Goal: Download file/media

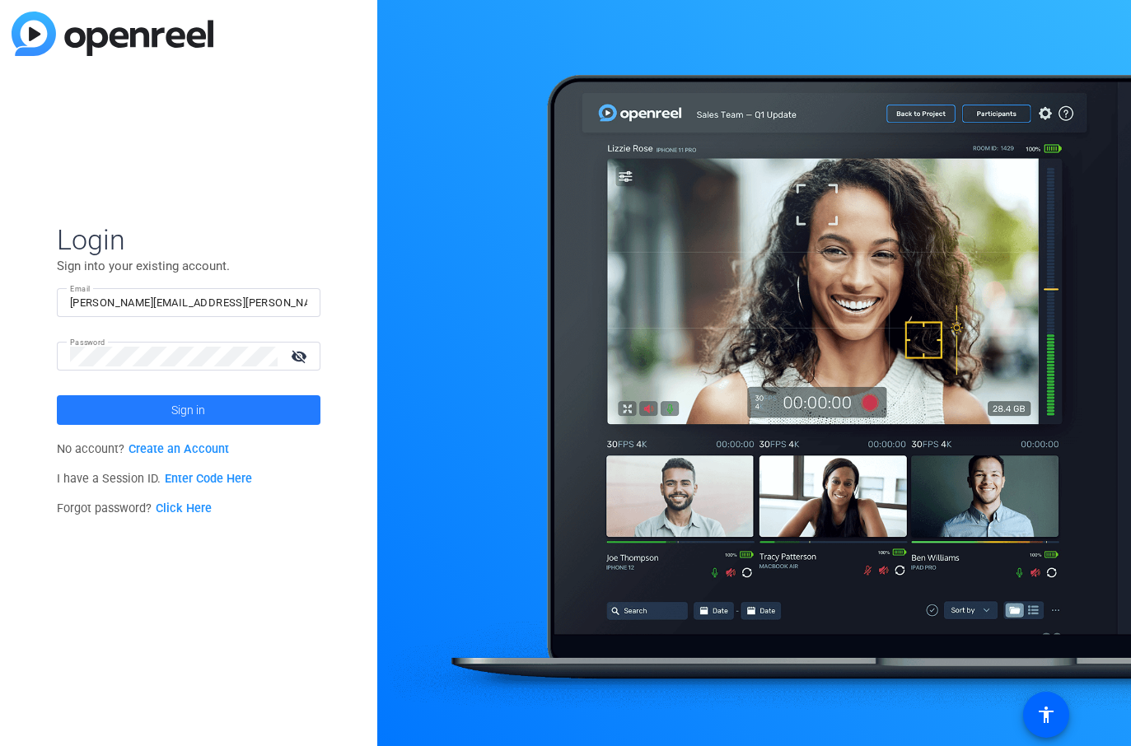
click at [219, 416] on span at bounding box center [188, 410] width 263 height 40
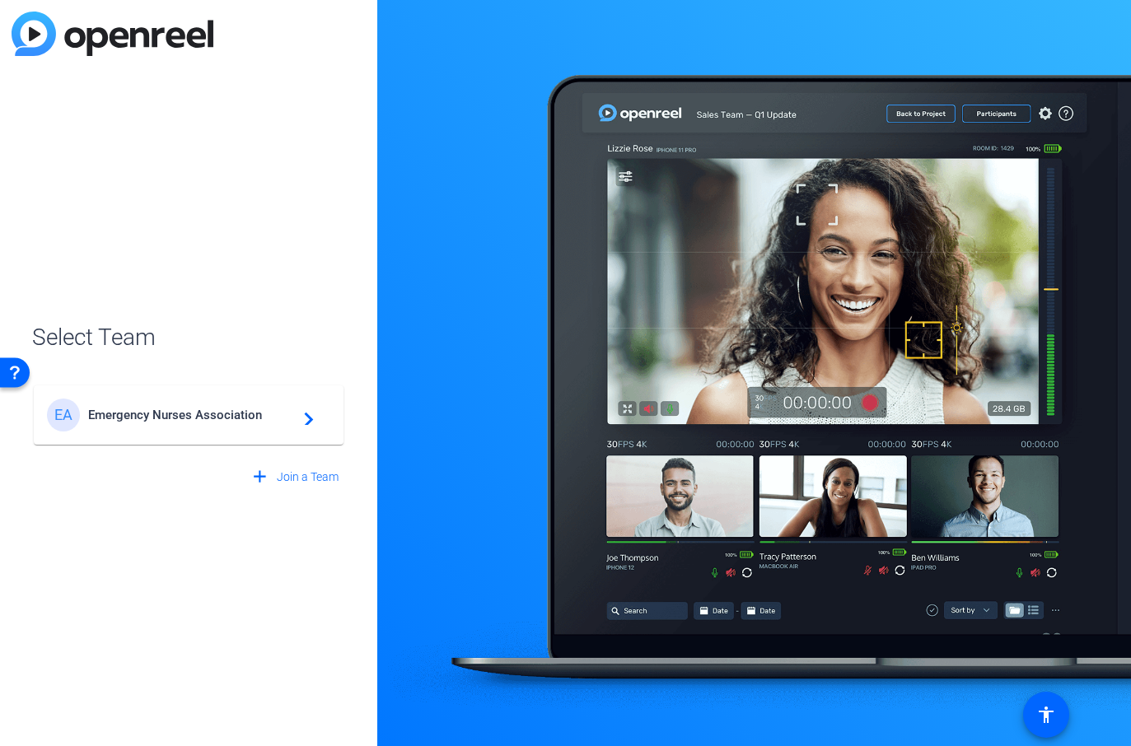
click at [255, 422] on span "Emergency Nurses Association" at bounding box center [191, 415] width 206 height 15
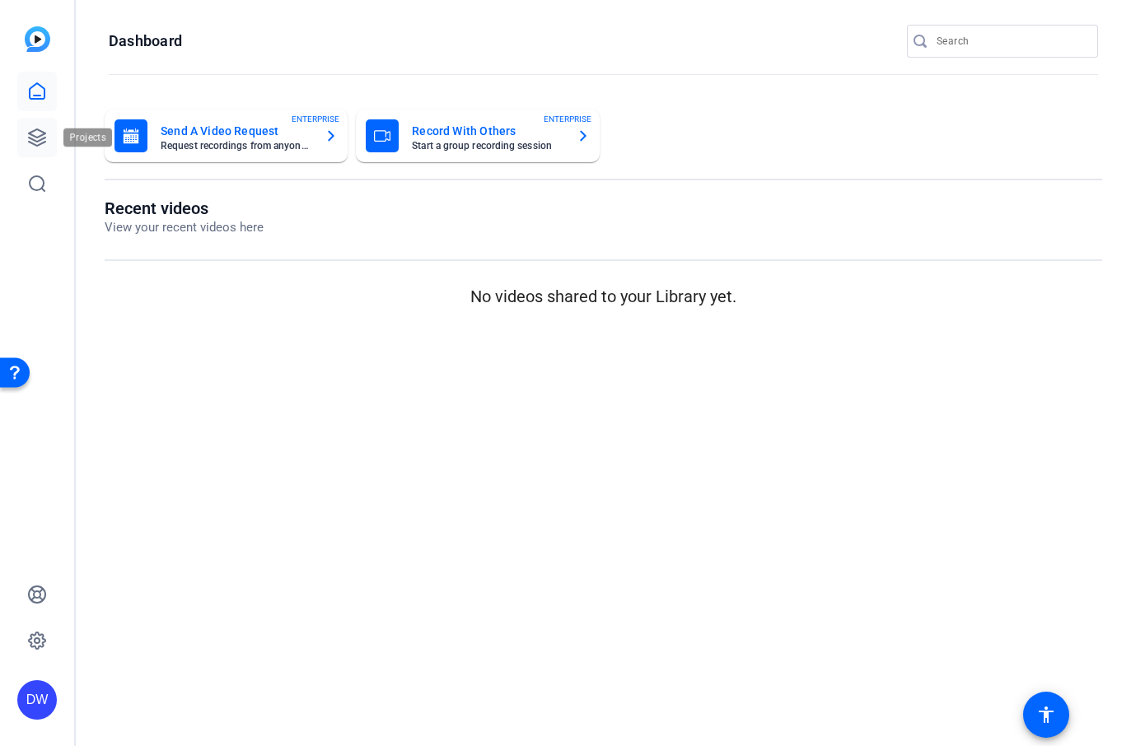
click at [39, 133] on icon at bounding box center [37, 138] width 20 height 20
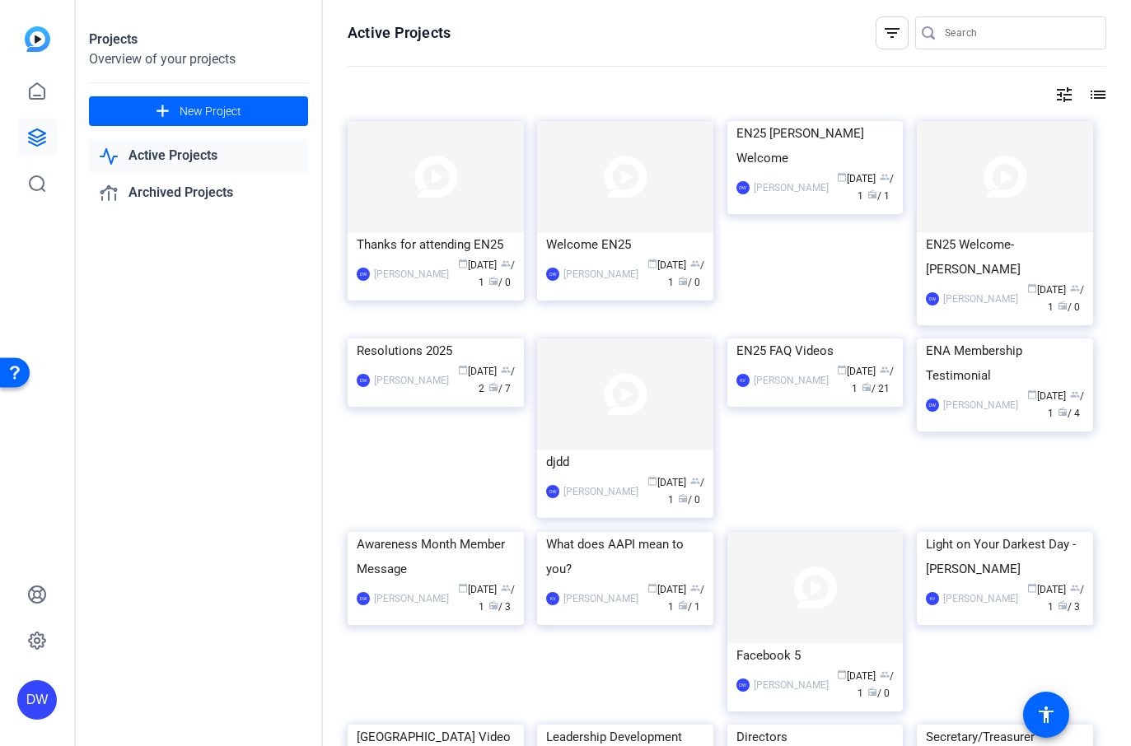
click at [490, 338] on img at bounding box center [435, 338] width 176 height 0
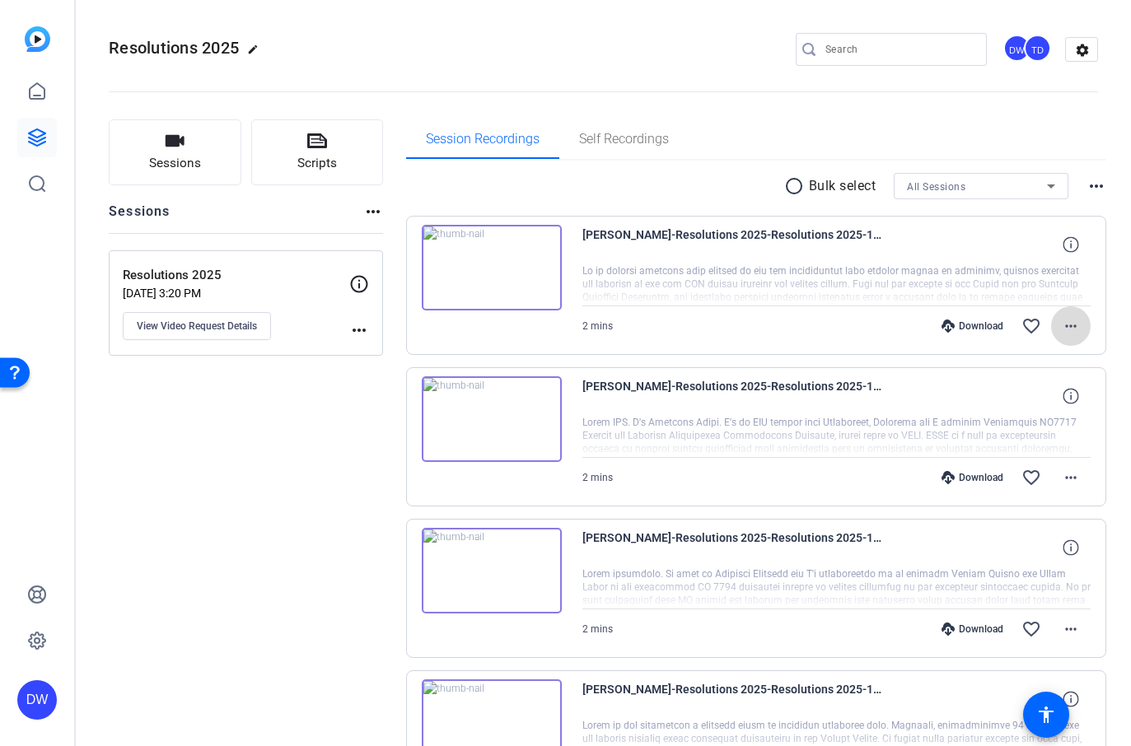
click at [1061, 324] on mat-icon "more_horiz" at bounding box center [1071, 326] width 20 height 20
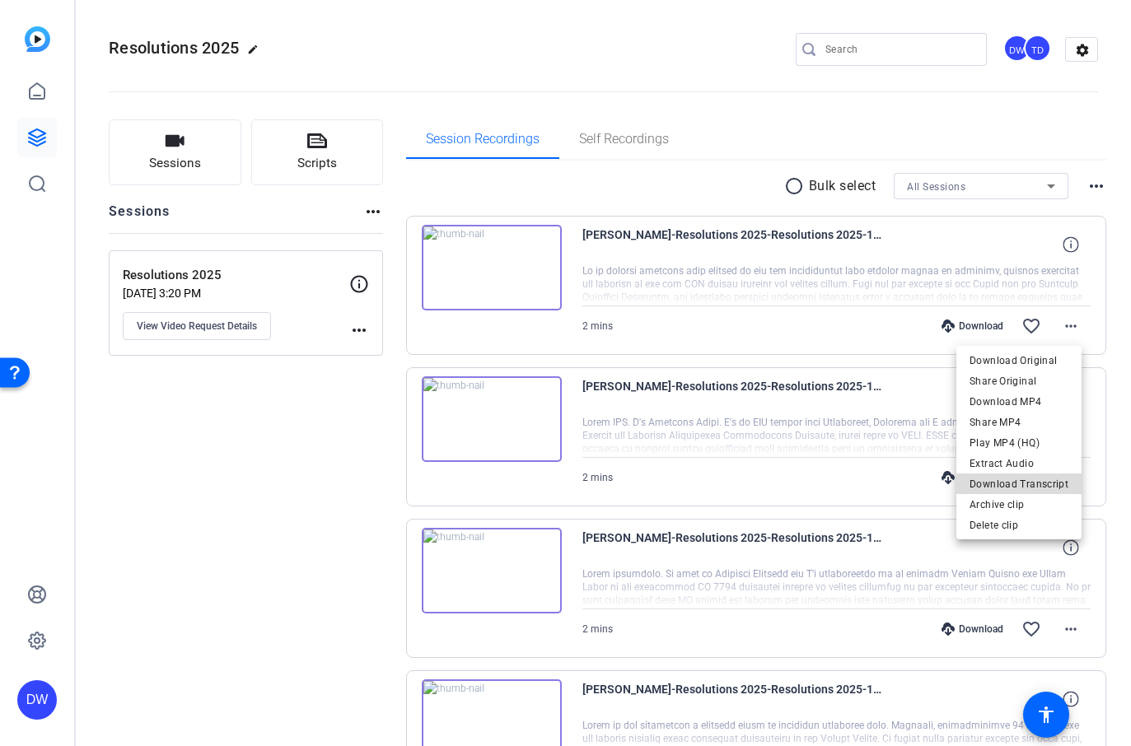
click at [1030, 486] on span "Download Transcript" at bounding box center [1018, 484] width 99 height 20
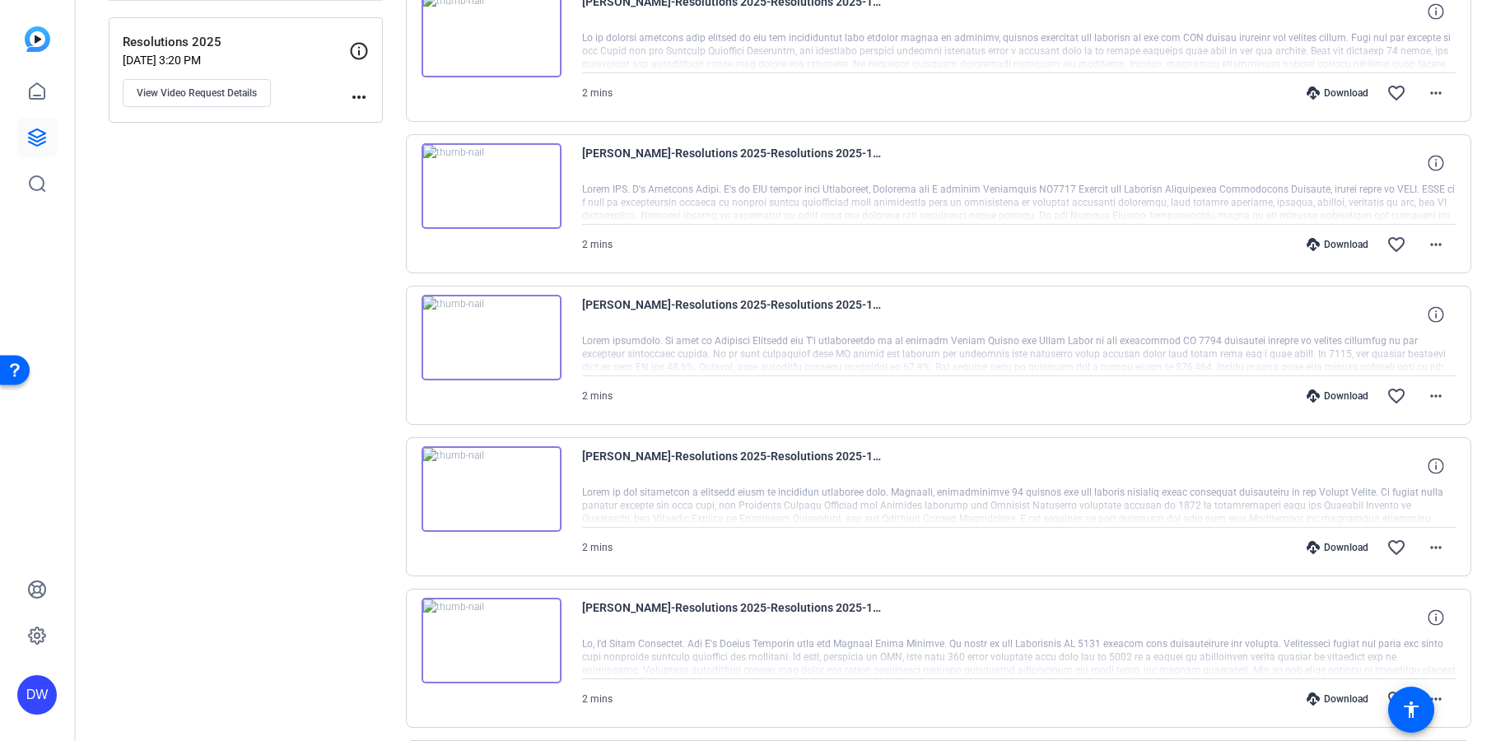
scroll to position [229, 0]
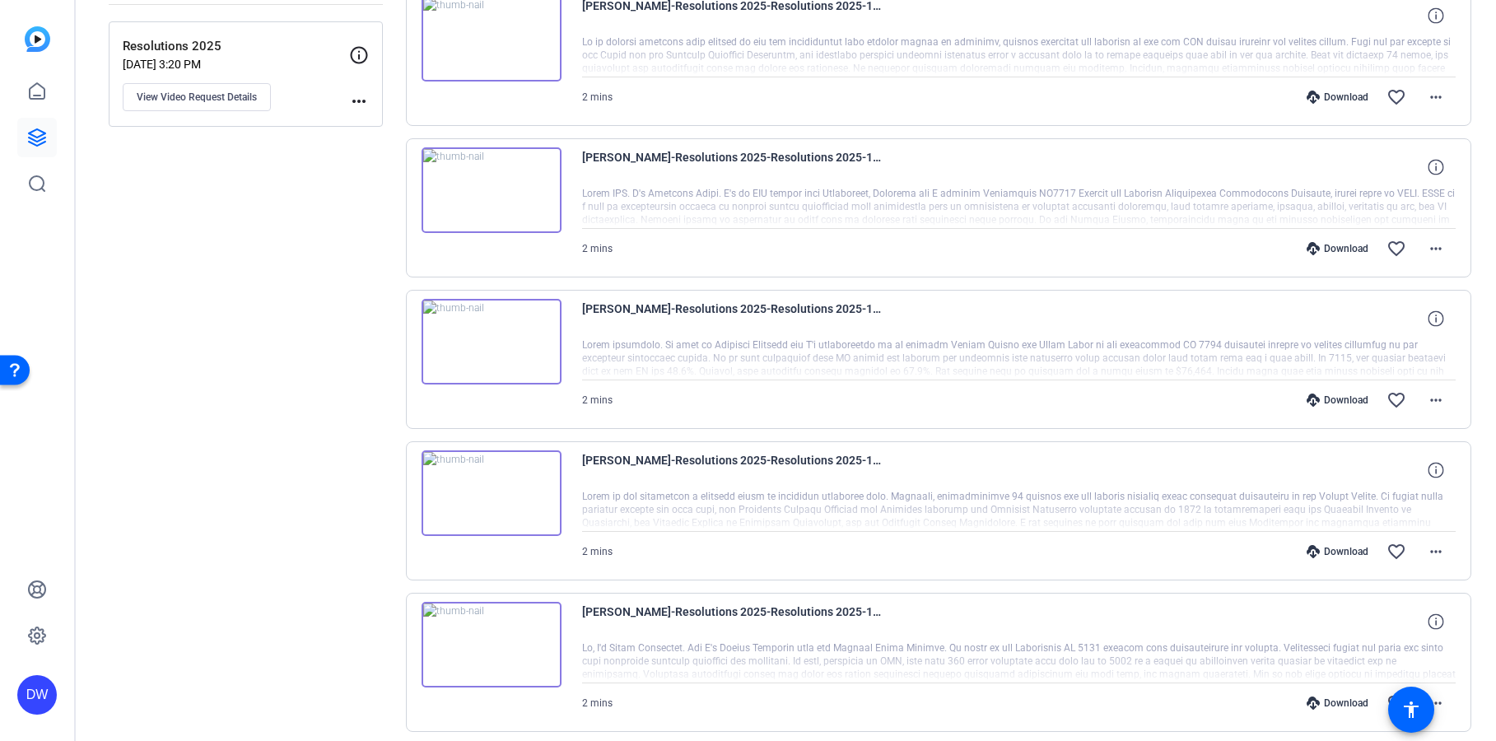
click at [643, 206] on div at bounding box center [1019, 207] width 874 height 41
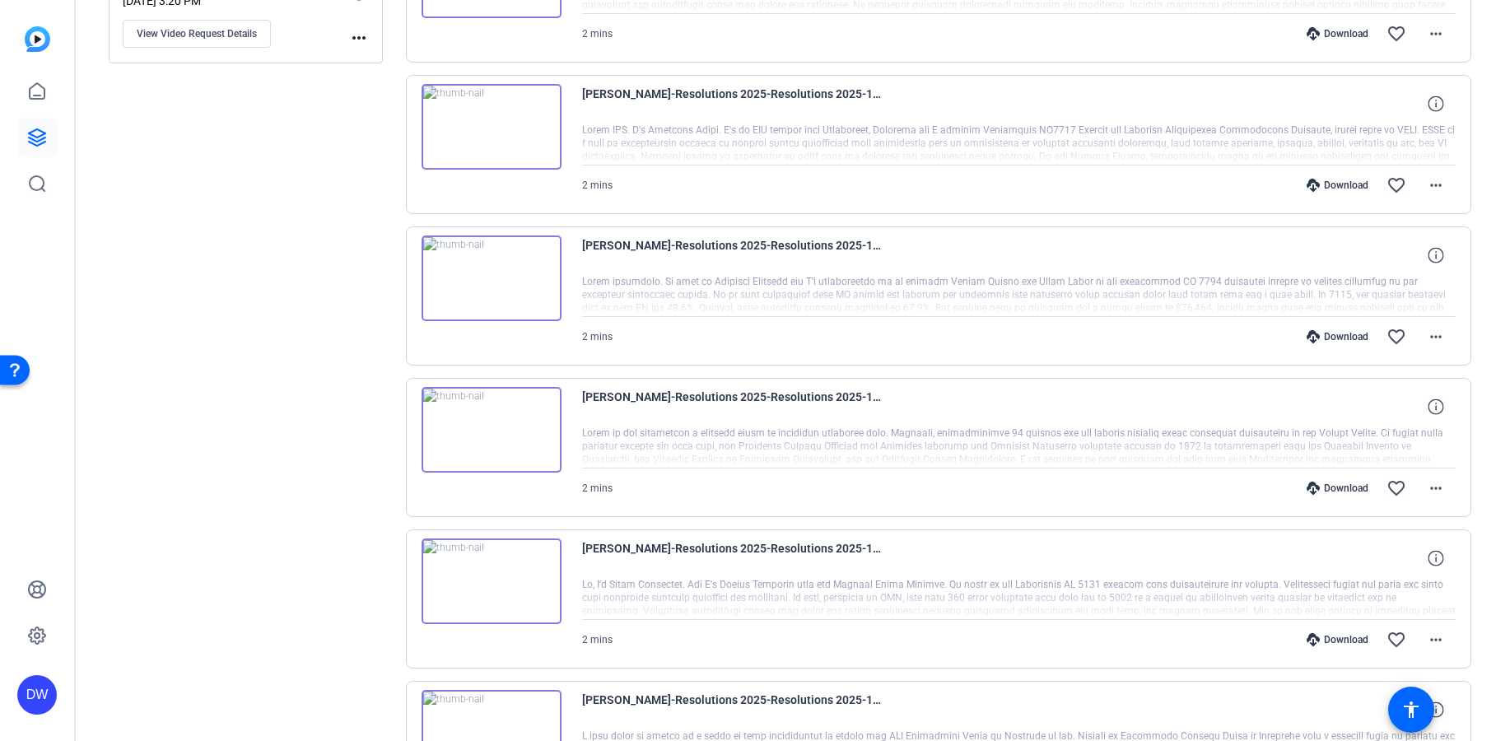
scroll to position [301, 0]
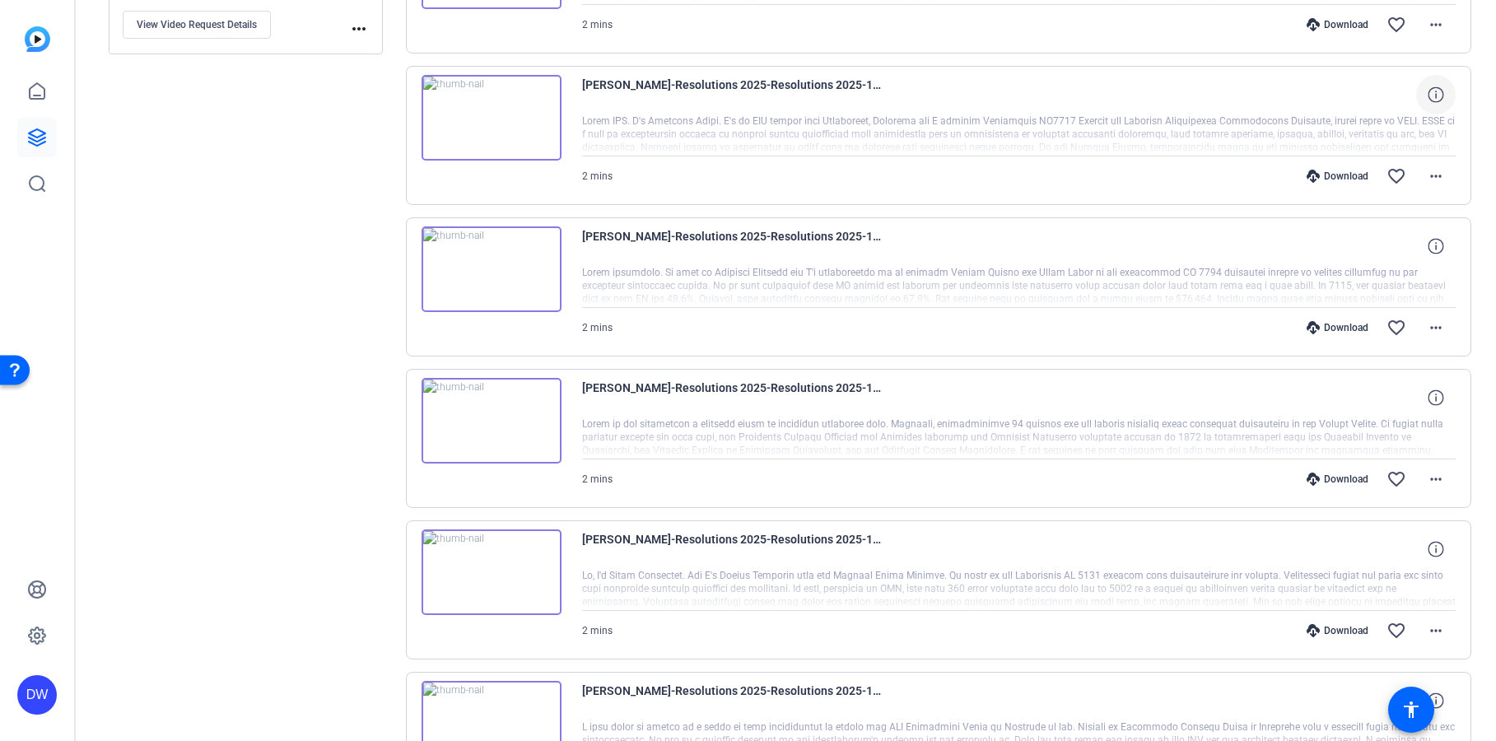
click at [1130, 96] on icon at bounding box center [1436, 94] width 16 height 16
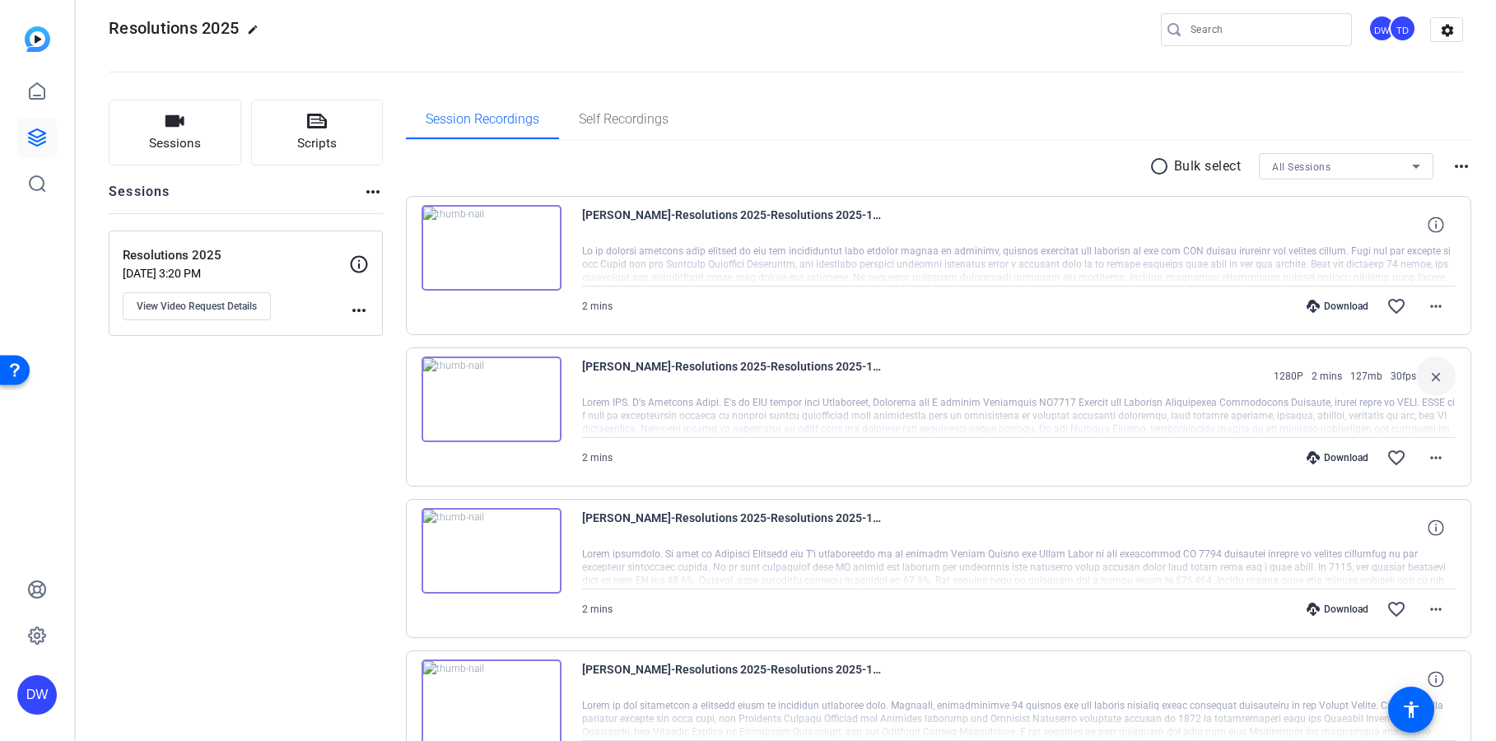
scroll to position [0, 0]
